Goal: Check status: Check status

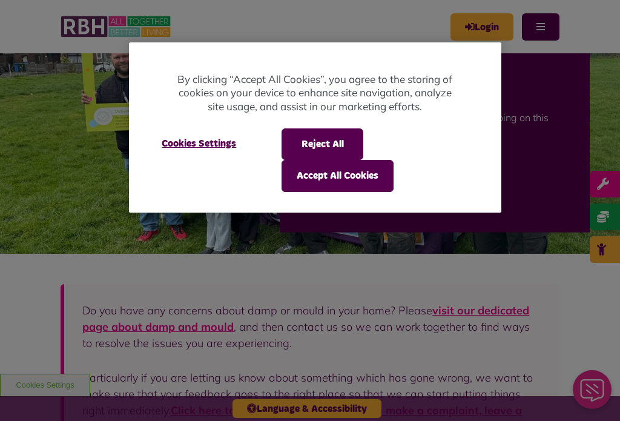
click at [491, 23] on div at bounding box center [310, 210] width 620 height 421
click at [344, 140] on button "Reject All" at bounding box center [322, 143] width 82 height 31
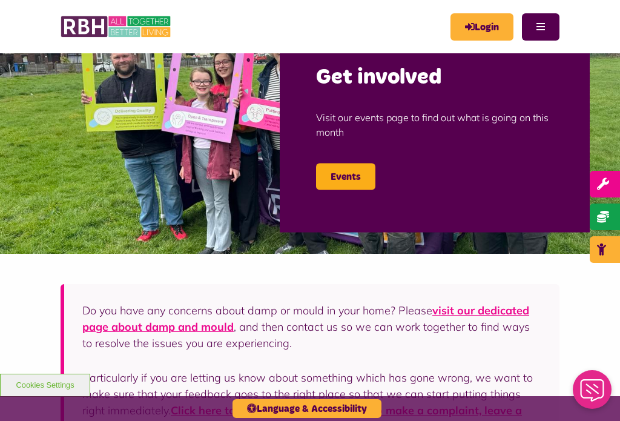
click at [493, 24] on link "Login" at bounding box center [481, 26] width 63 height 27
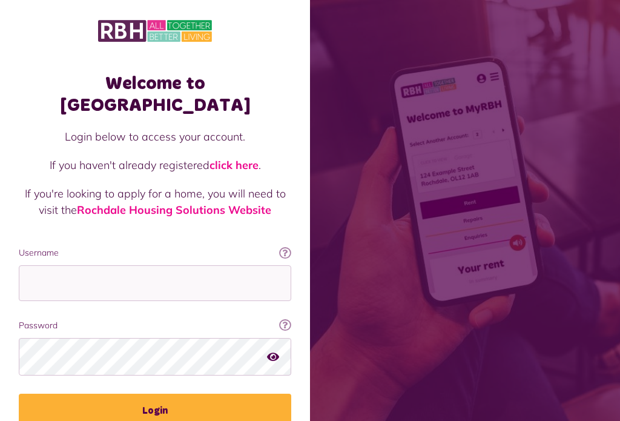
scroll to position [126, 0]
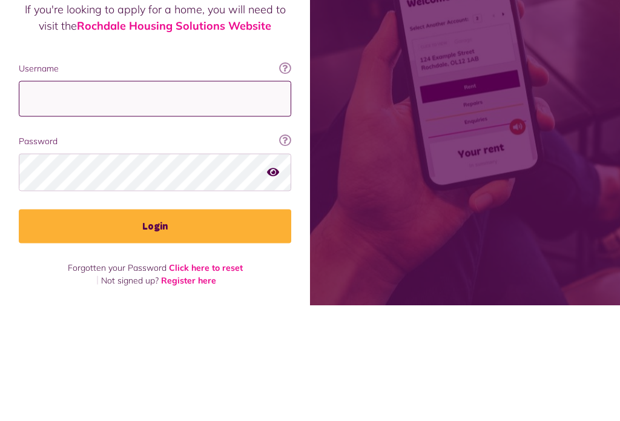
type input "**********"
click at [155, 325] on button "Login" at bounding box center [155, 342] width 272 height 34
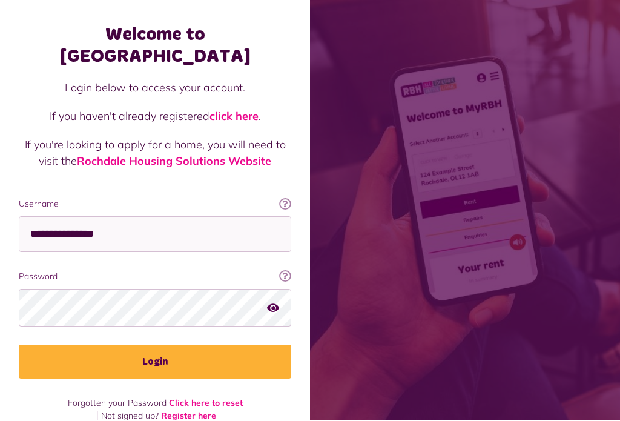
click at [160, 345] on button "Login" at bounding box center [155, 362] width 272 height 34
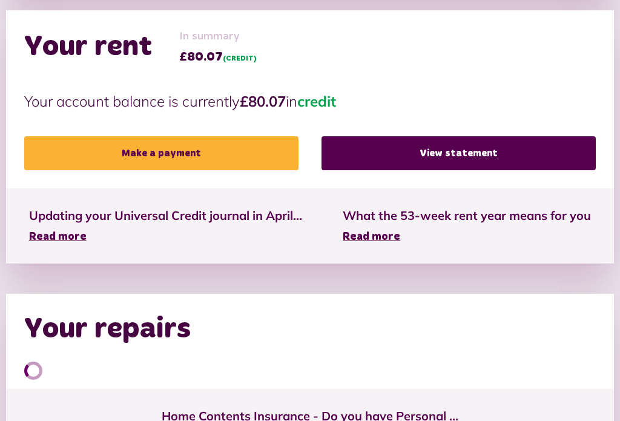
scroll to position [303, 0]
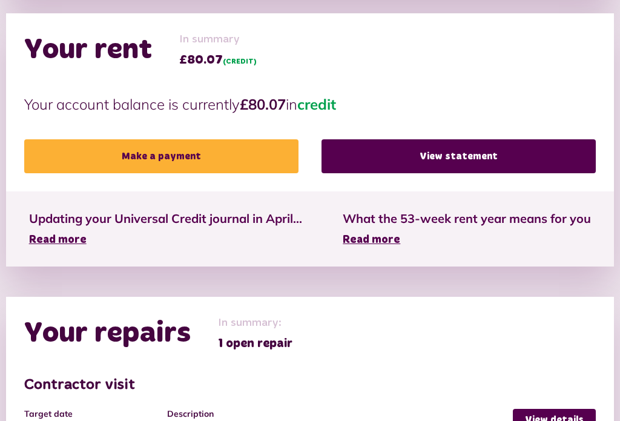
click at [471, 156] on link "View statement" at bounding box center [458, 156] width 274 height 34
